Goal: Information Seeking & Learning: Learn about a topic

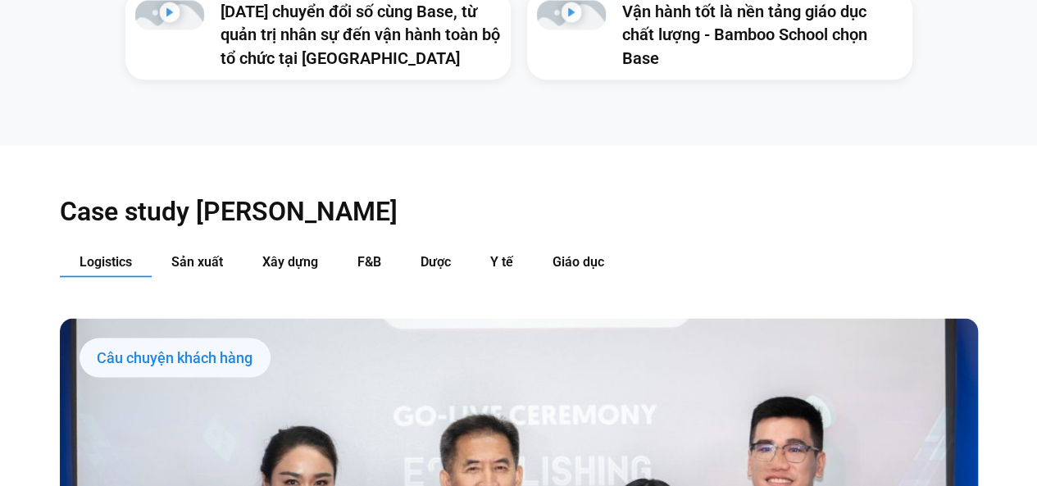
scroll to position [1505, 0]
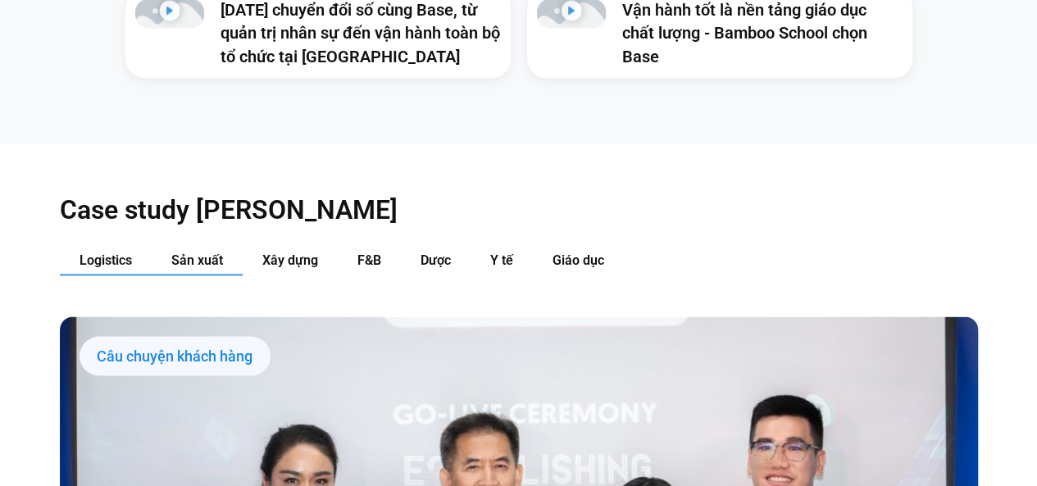
click at [192, 252] on span "Sản xuất" at bounding box center [197, 260] width 52 height 16
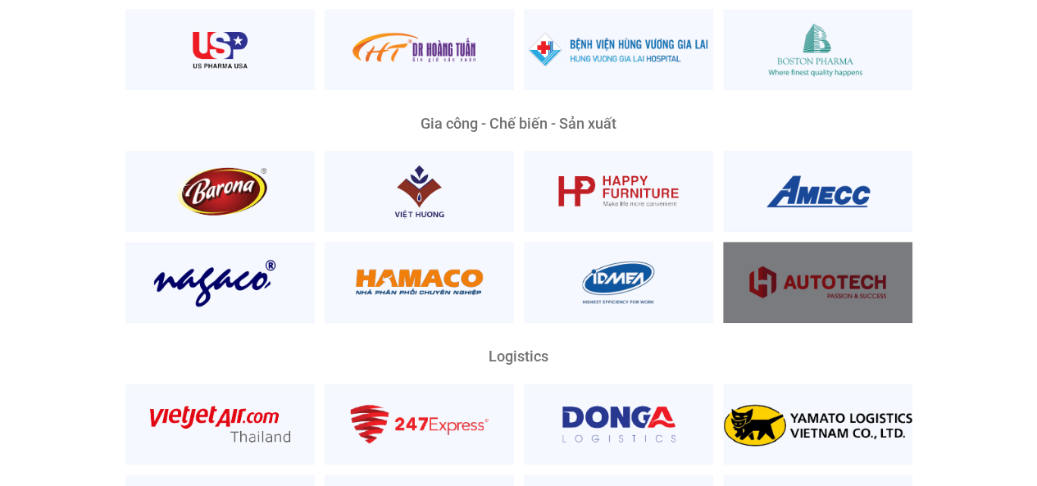
scroll to position [3507, 0]
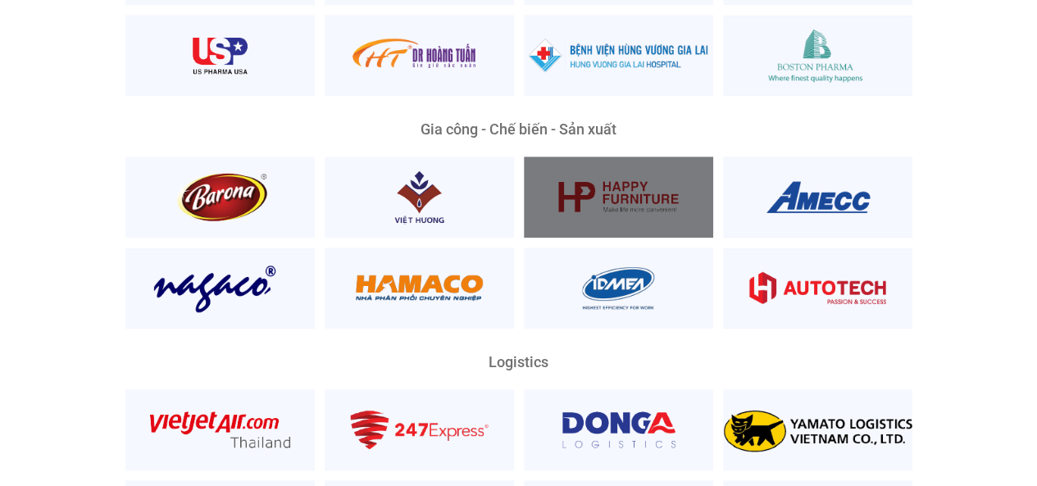
click at [643, 170] on div at bounding box center [618, 197] width 189 height 81
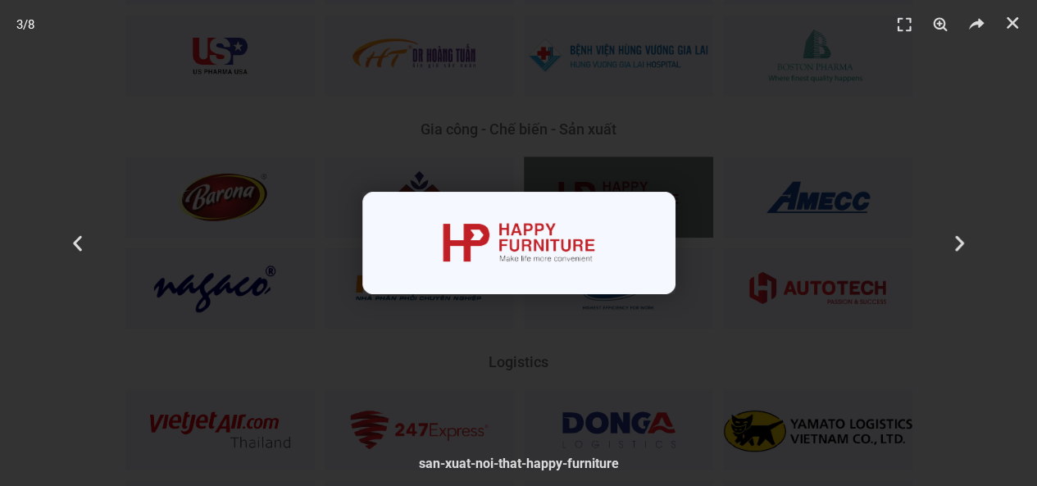
click at [834, 157] on div "3 / 8" at bounding box center [518, 242] width 922 height 371
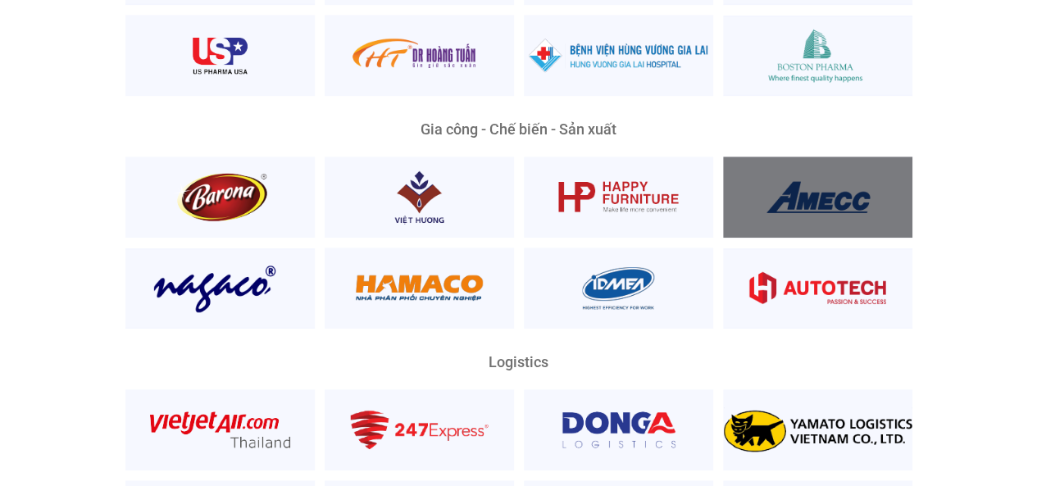
click at [834, 157] on div at bounding box center [817, 197] width 189 height 81
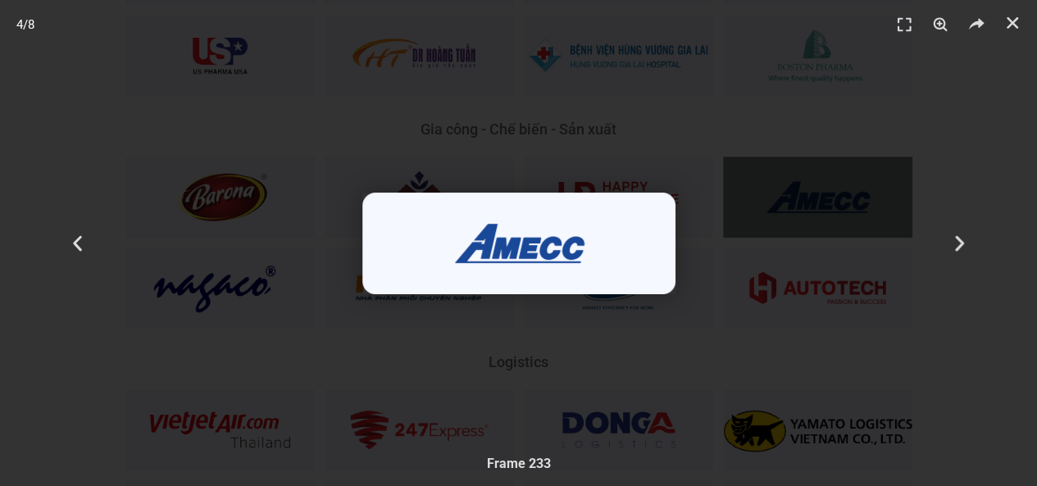
click at [834, 157] on div "4 / 8" at bounding box center [518, 242] width 922 height 371
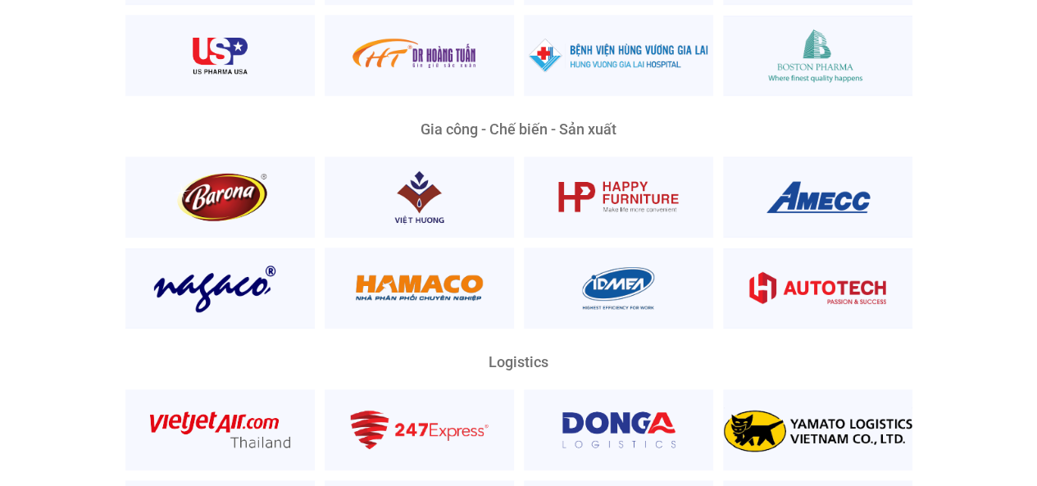
click at [955, 221] on div "Gia công - Chế biến - Sản xuất" at bounding box center [519, 225] width 918 height 206
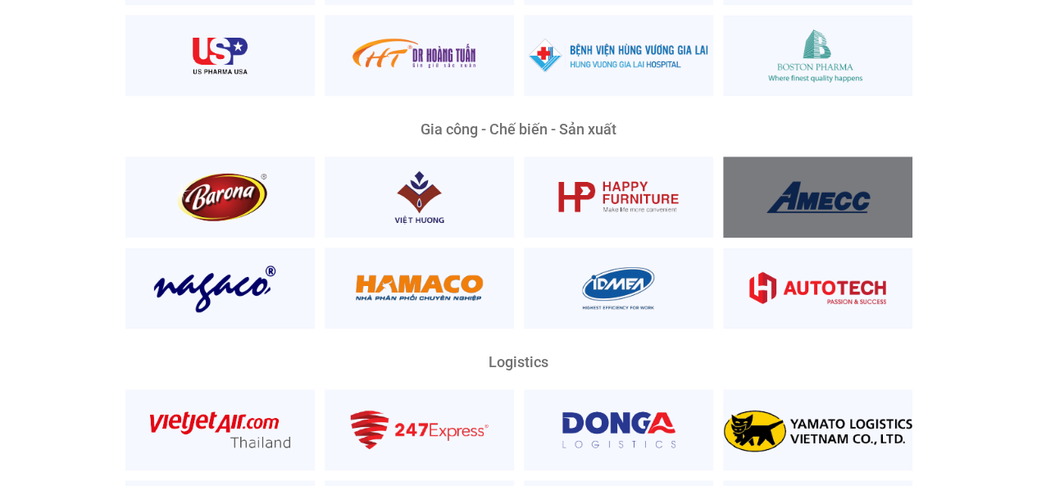
click at [806, 157] on div at bounding box center [817, 197] width 189 height 81
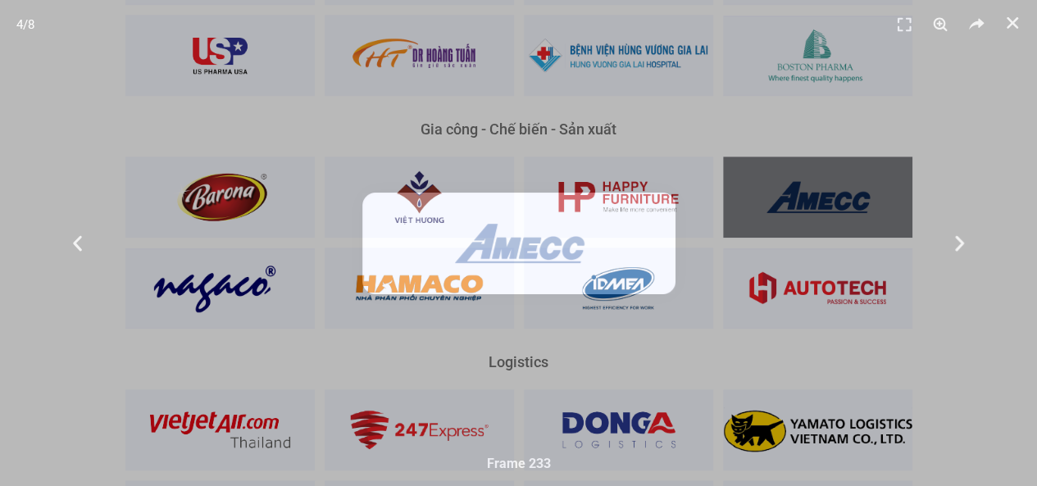
click at [806, 150] on div "4 / 8" at bounding box center [518, 242] width 922 height 371
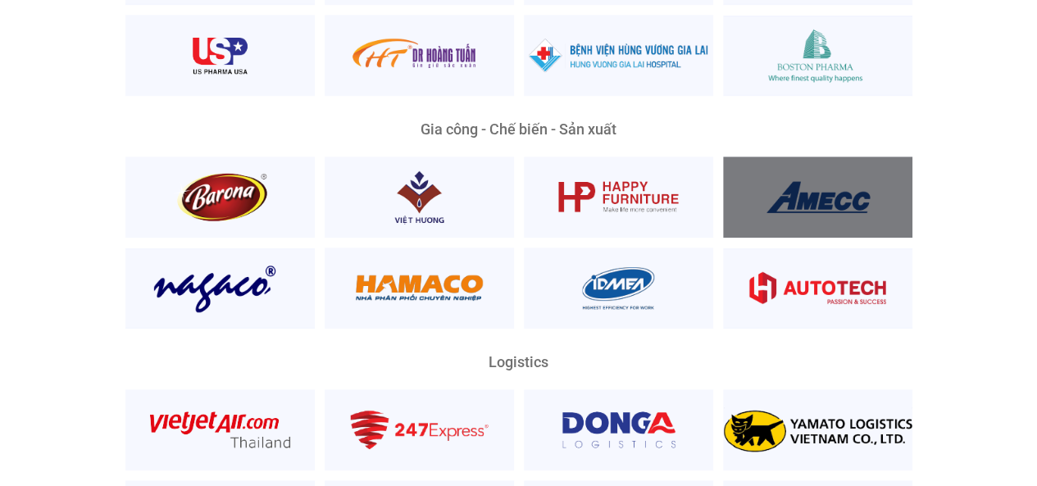
click at [806, 157] on div at bounding box center [817, 197] width 189 height 81
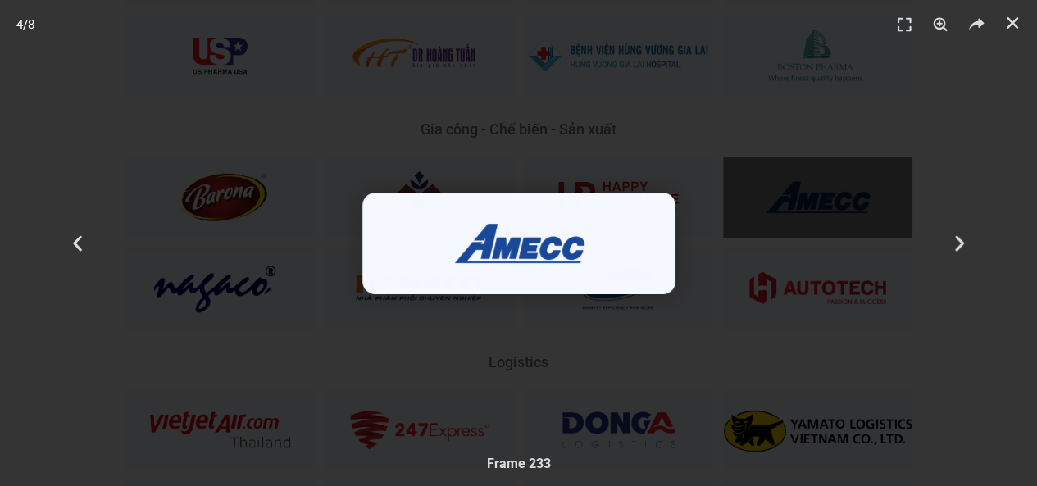
click at [806, 150] on div "4 / 8" at bounding box center [518, 242] width 922 height 371
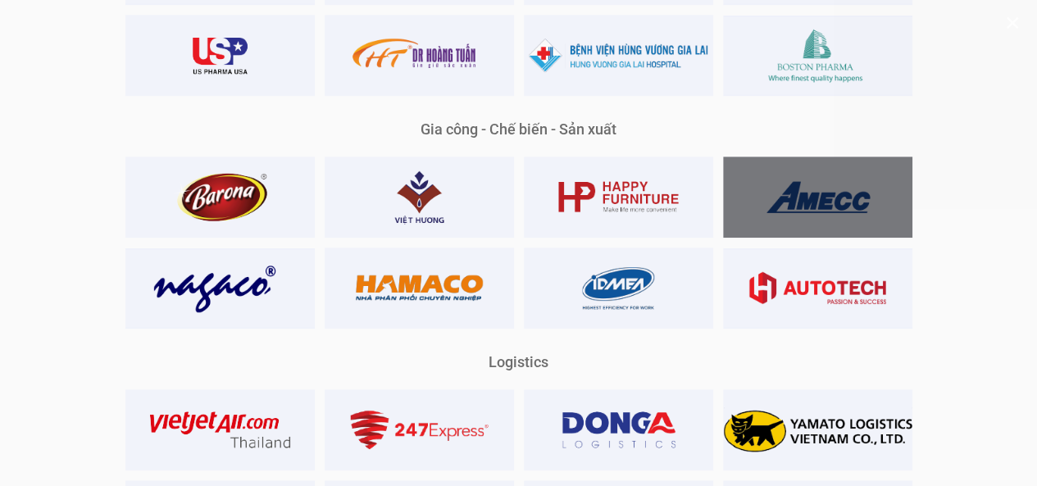
click at [806, 157] on div at bounding box center [817, 197] width 189 height 81
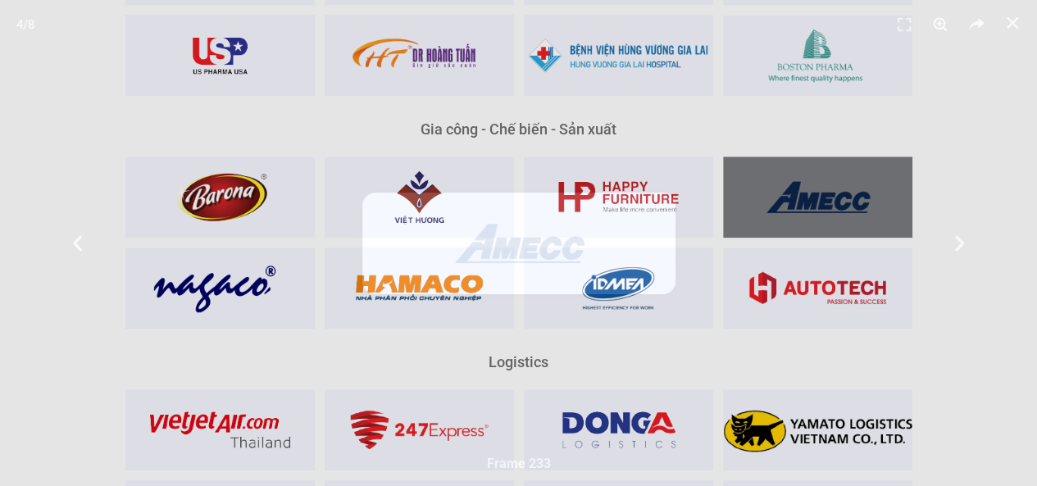
click at [806, 150] on div "4 / 8" at bounding box center [518, 242] width 922 height 371
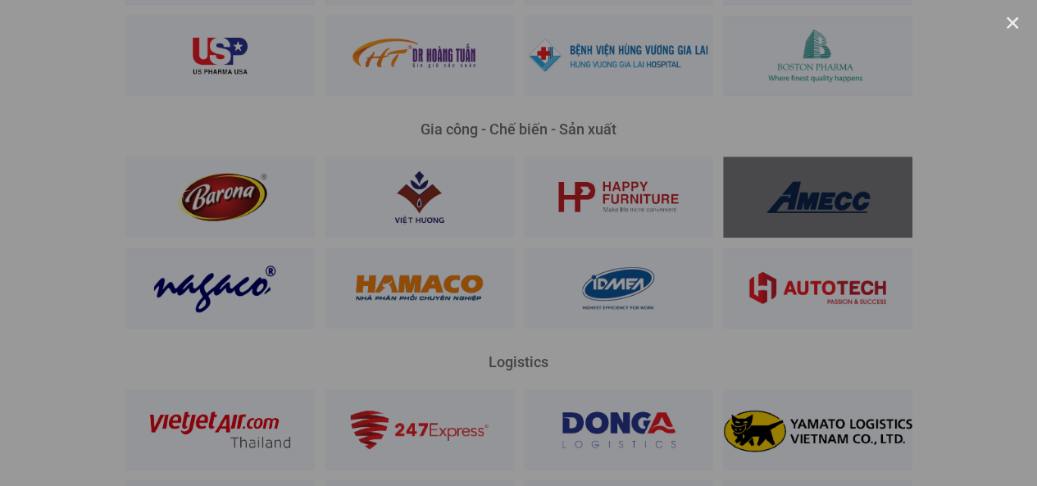
click at [806, 150] on div at bounding box center [518, 243] width 1037 height 486
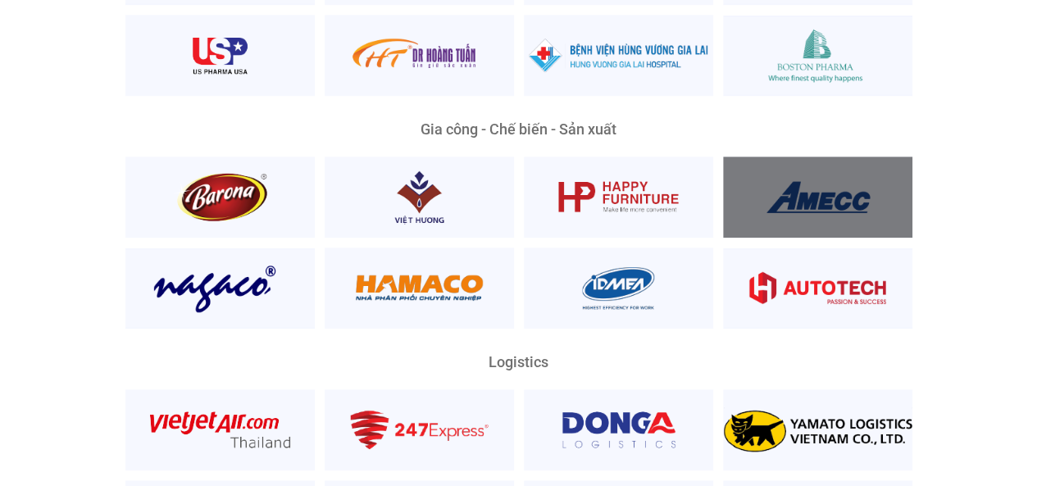
drag, startPoint x: 806, startPoint y: 150, endPoint x: 823, endPoint y: 160, distance: 19.8
click at [823, 160] on div at bounding box center [817, 197] width 189 height 81
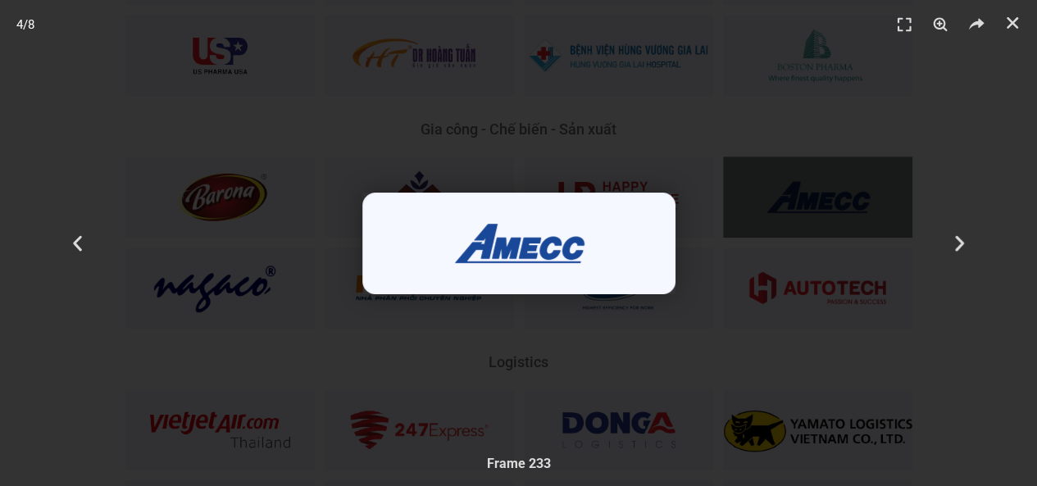
click at [823, 160] on div "4 / 8" at bounding box center [518, 242] width 922 height 371
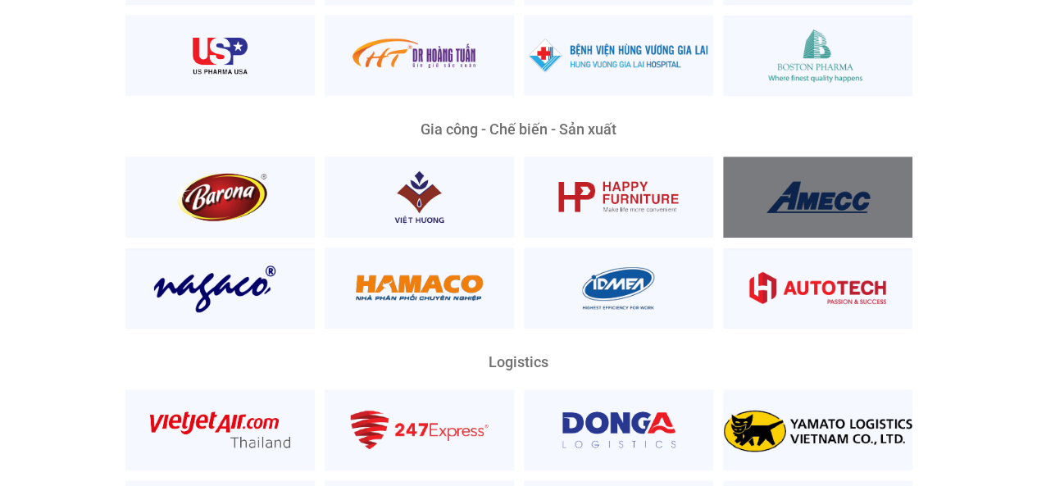
drag, startPoint x: 816, startPoint y: 114, endPoint x: 851, endPoint y: 165, distance: 61.8
click at [851, 165] on div at bounding box center [817, 197] width 189 height 81
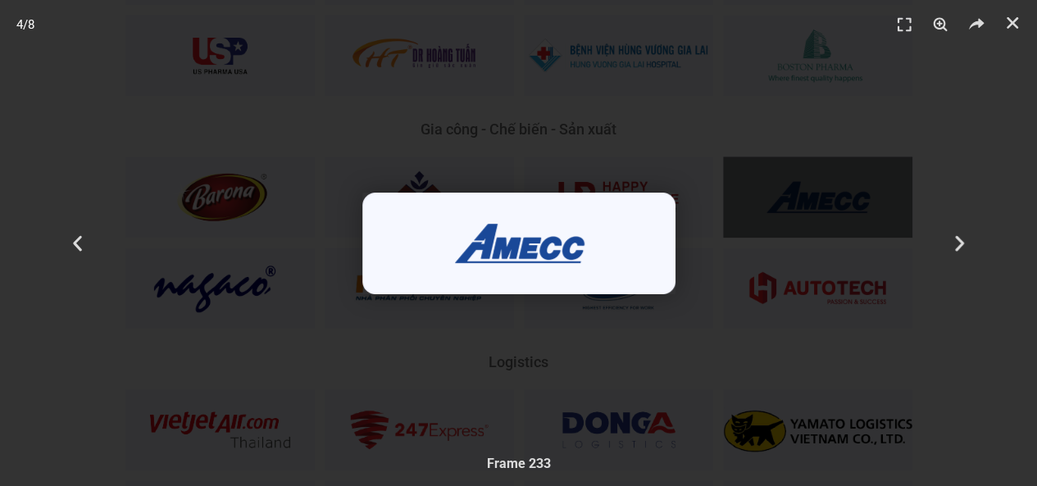
click at [851, 165] on div "4 / 8" at bounding box center [518, 242] width 922 height 371
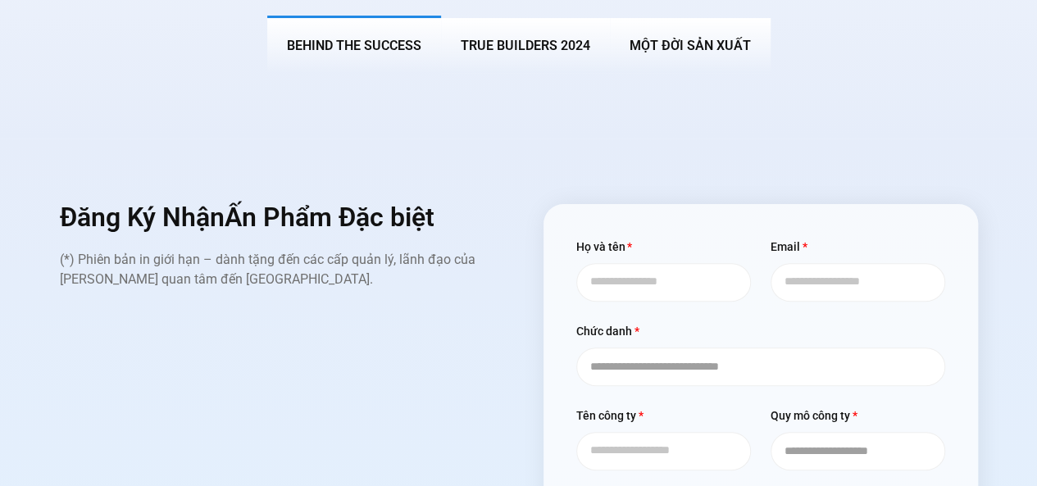
scroll to position [6139, 0]
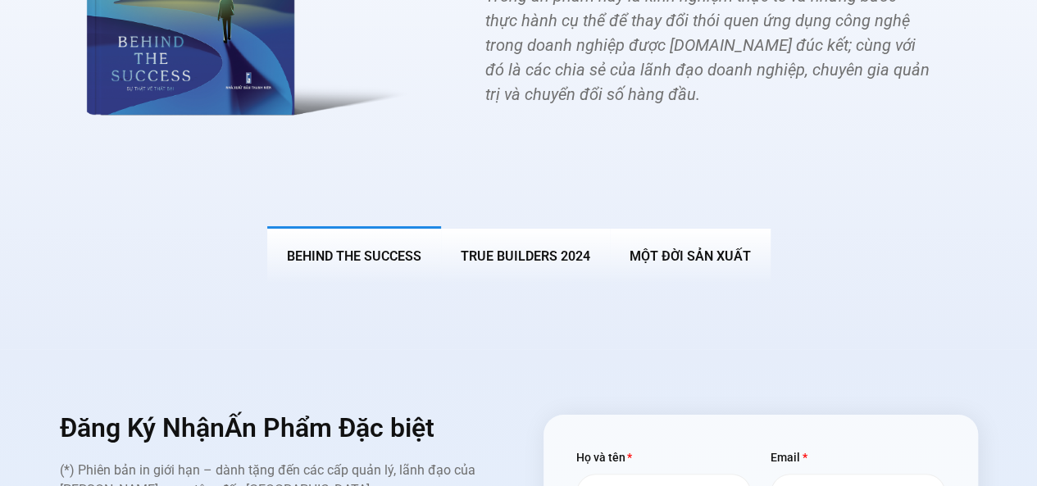
click at [551, 226] on button "True Builders 2024" at bounding box center [525, 254] width 169 height 57
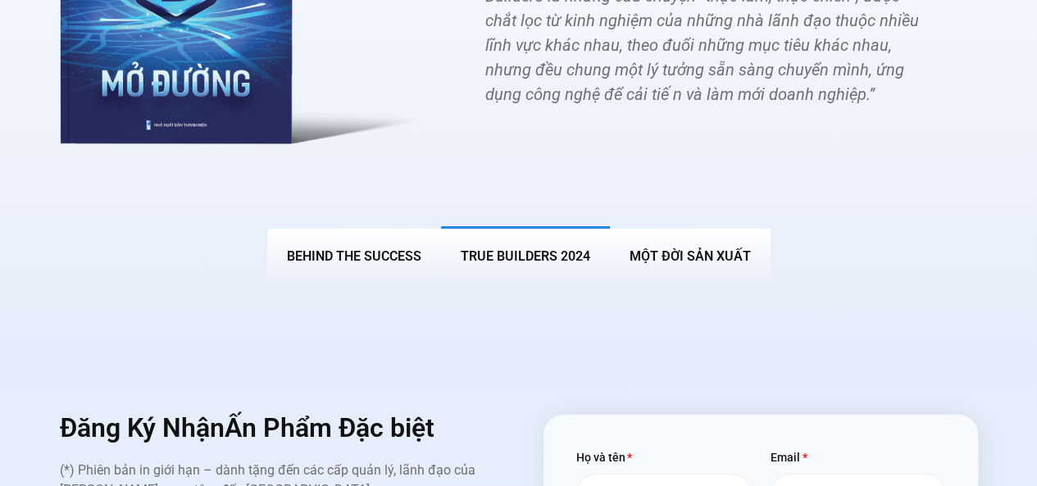
click at [551, 226] on button "True Builders 2024" at bounding box center [525, 254] width 169 height 57
click at [624, 226] on button "MỘT ĐỜI SẢN XUẤT" at bounding box center [690, 254] width 161 height 57
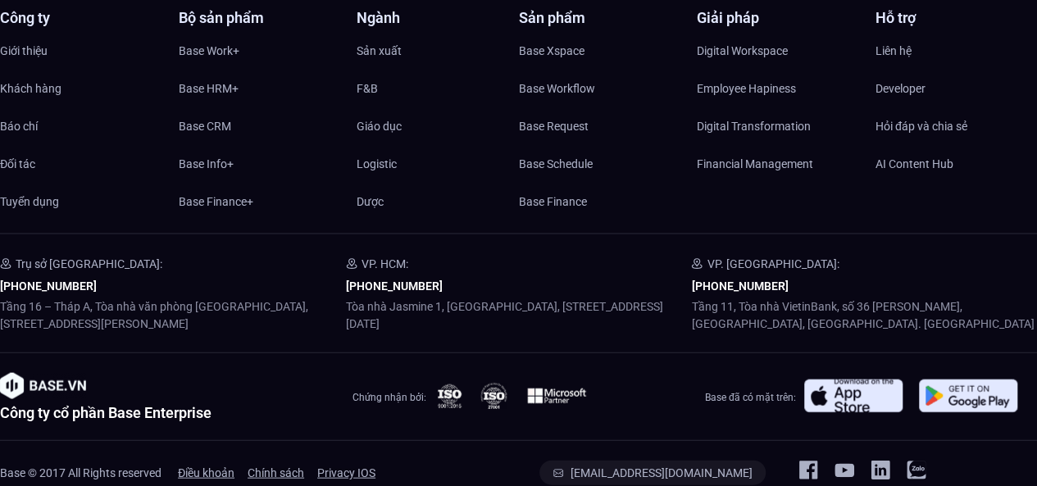
scroll to position [7879, 0]
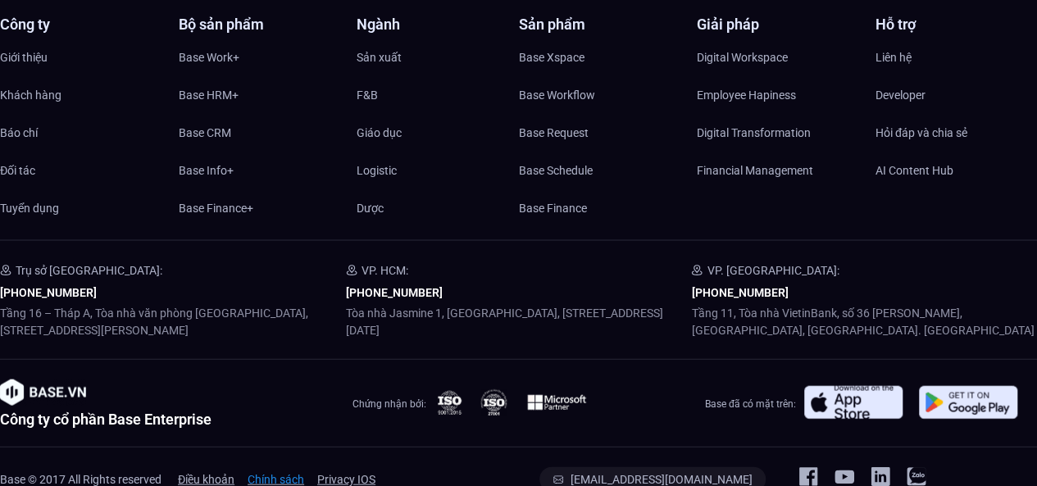
click at [251, 467] on span "Chính sách" at bounding box center [275, 479] width 57 height 25
click at [238, 467] on ul "Điều khoản Chính sách Privacy IOS" at bounding box center [276, 479] width 211 height 25
click at [231, 467] on span "Điều khoản" at bounding box center [206, 479] width 57 height 25
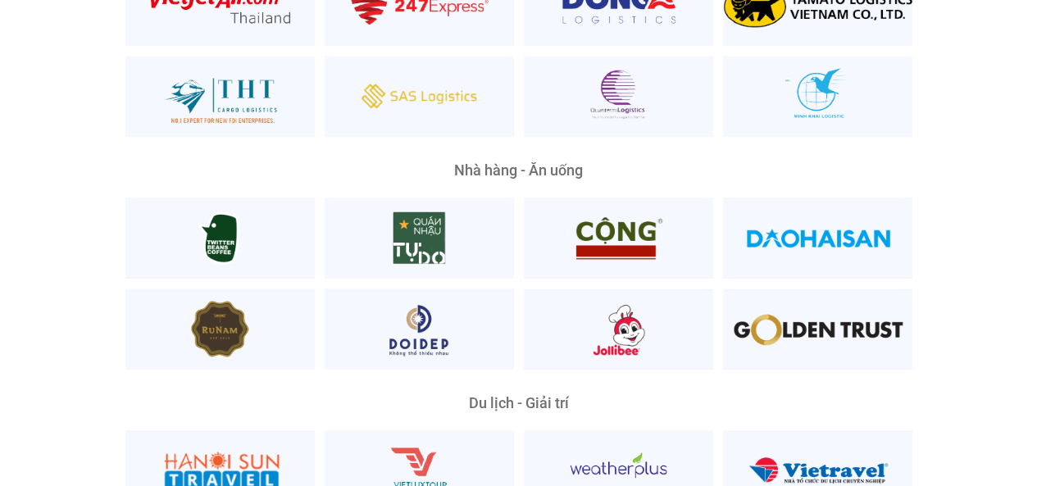
scroll to position [3932, 0]
